Goal: Entertainment & Leisure: Consume media (video, audio)

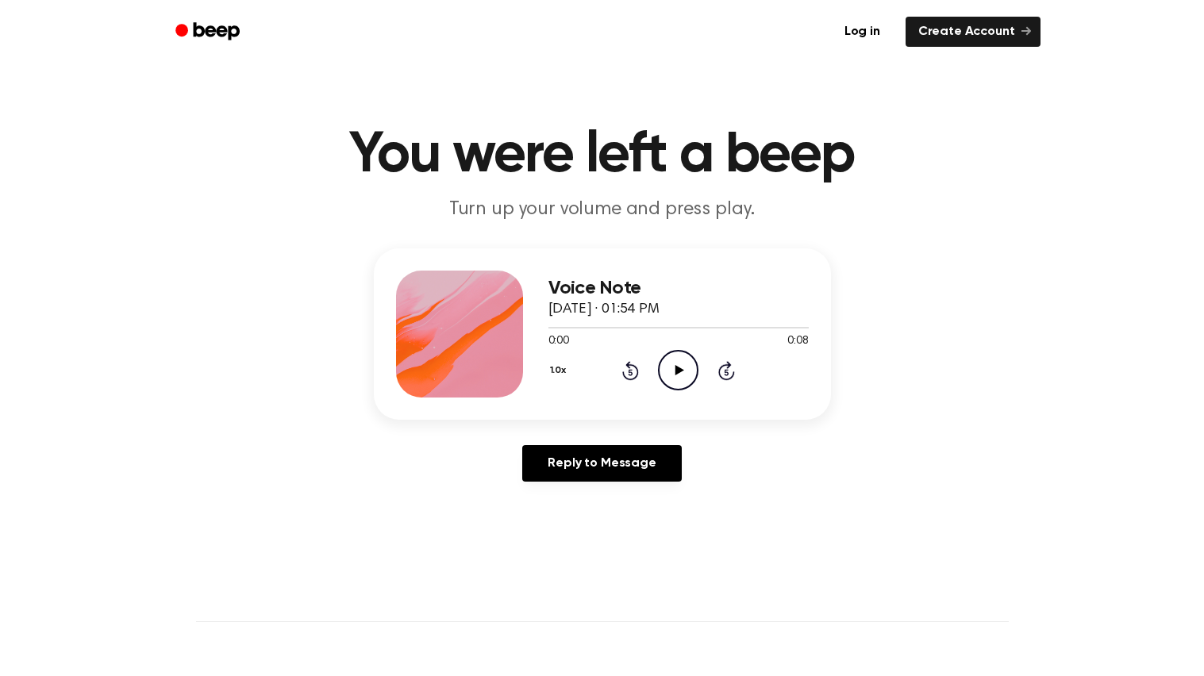
click at [676, 373] on icon at bounding box center [680, 370] width 9 height 10
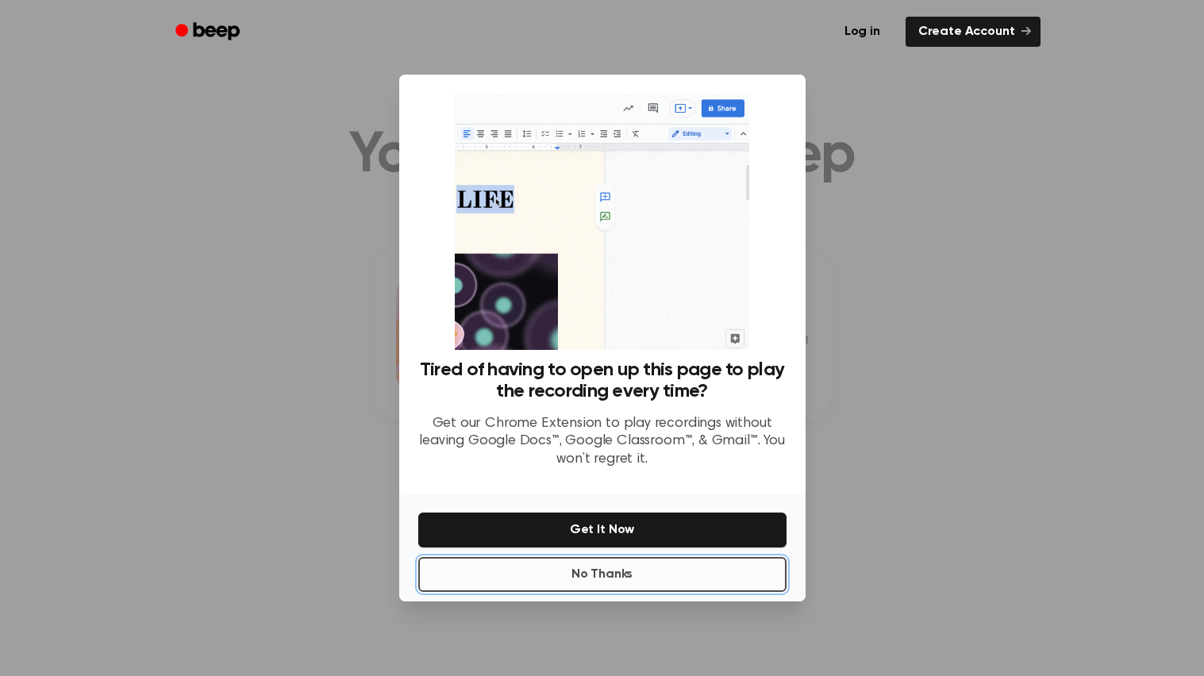
click at [642, 564] on button "No Thanks" at bounding box center [602, 574] width 368 height 35
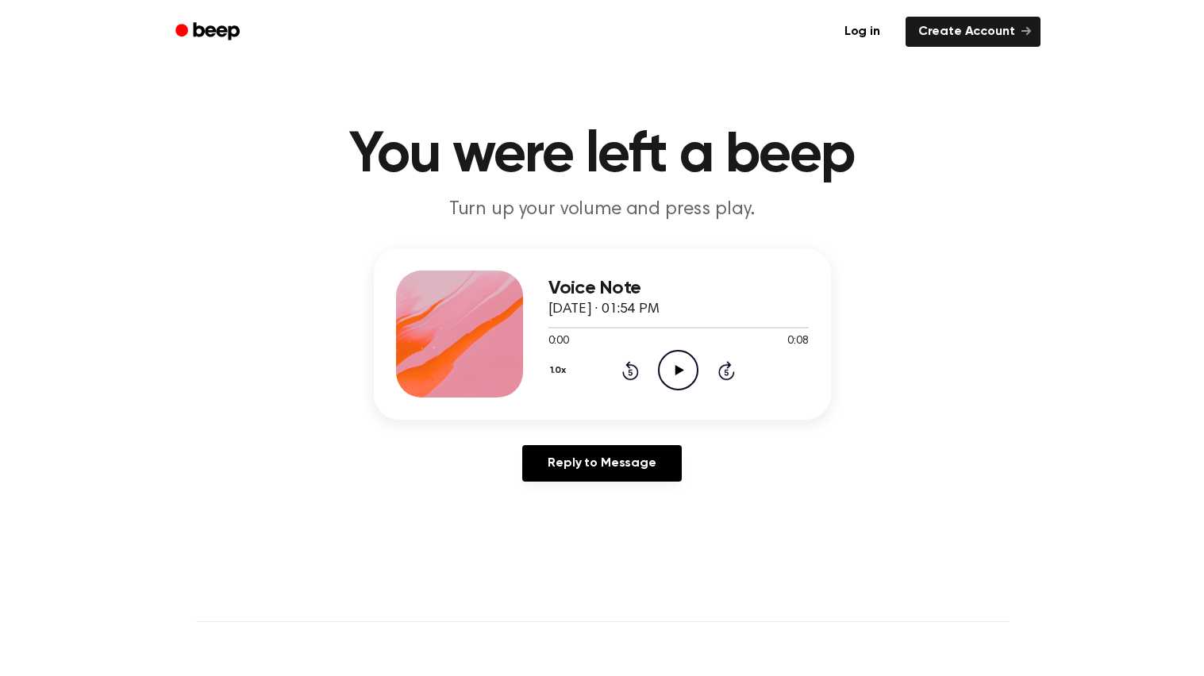
click at [675, 371] on icon "Play Audio" at bounding box center [678, 370] width 40 height 40
click at [675, 371] on icon at bounding box center [678, 370] width 7 height 10
click at [696, 383] on icon "Play Audio" at bounding box center [678, 370] width 40 height 40
click at [668, 372] on icon "Play Audio" at bounding box center [678, 370] width 40 height 40
click at [665, 372] on icon "Pause Audio" at bounding box center [678, 370] width 40 height 40
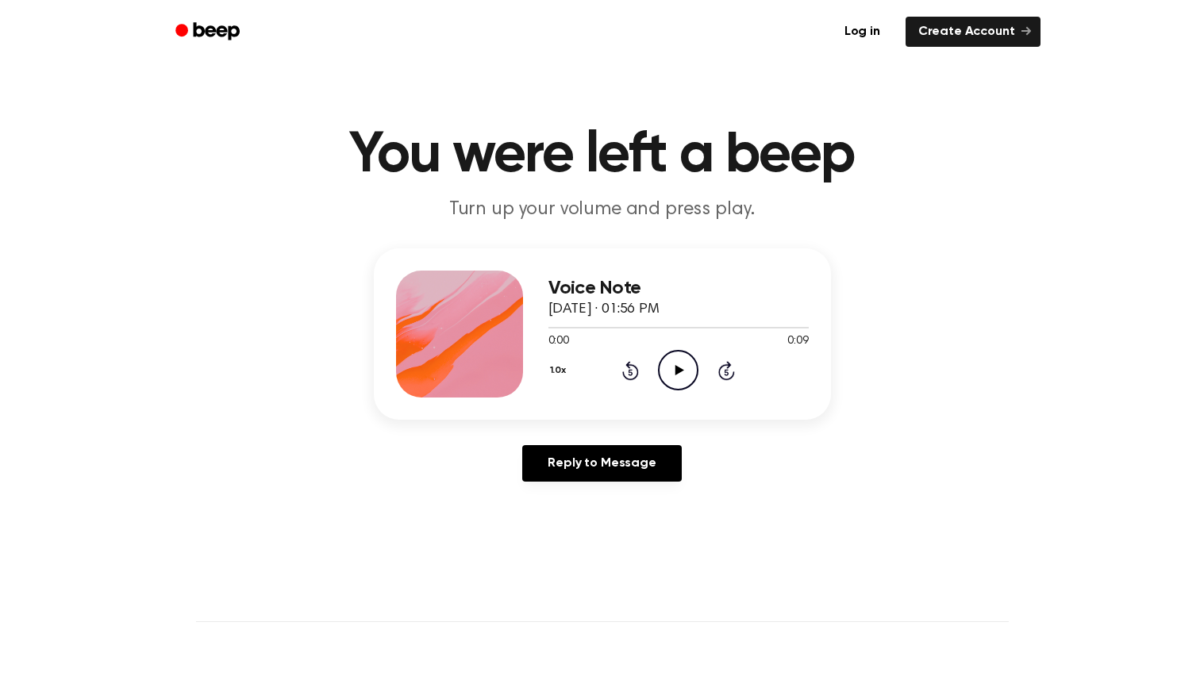
click at [674, 383] on icon "Play Audio" at bounding box center [678, 370] width 40 height 40
click at [673, 364] on icon "Play Audio" at bounding box center [678, 370] width 40 height 40
click at [660, 371] on icon "Pause Audio" at bounding box center [678, 370] width 40 height 40
click at [687, 372] on icon "Play Audio" at bounding box center [678, 370] width 40 height 40
click at [667, 357] on icon "Pause Audio" at bounding box center [678, 370] width 40 height 40
